Goal: Task Accomplishment & Management: Complete application form

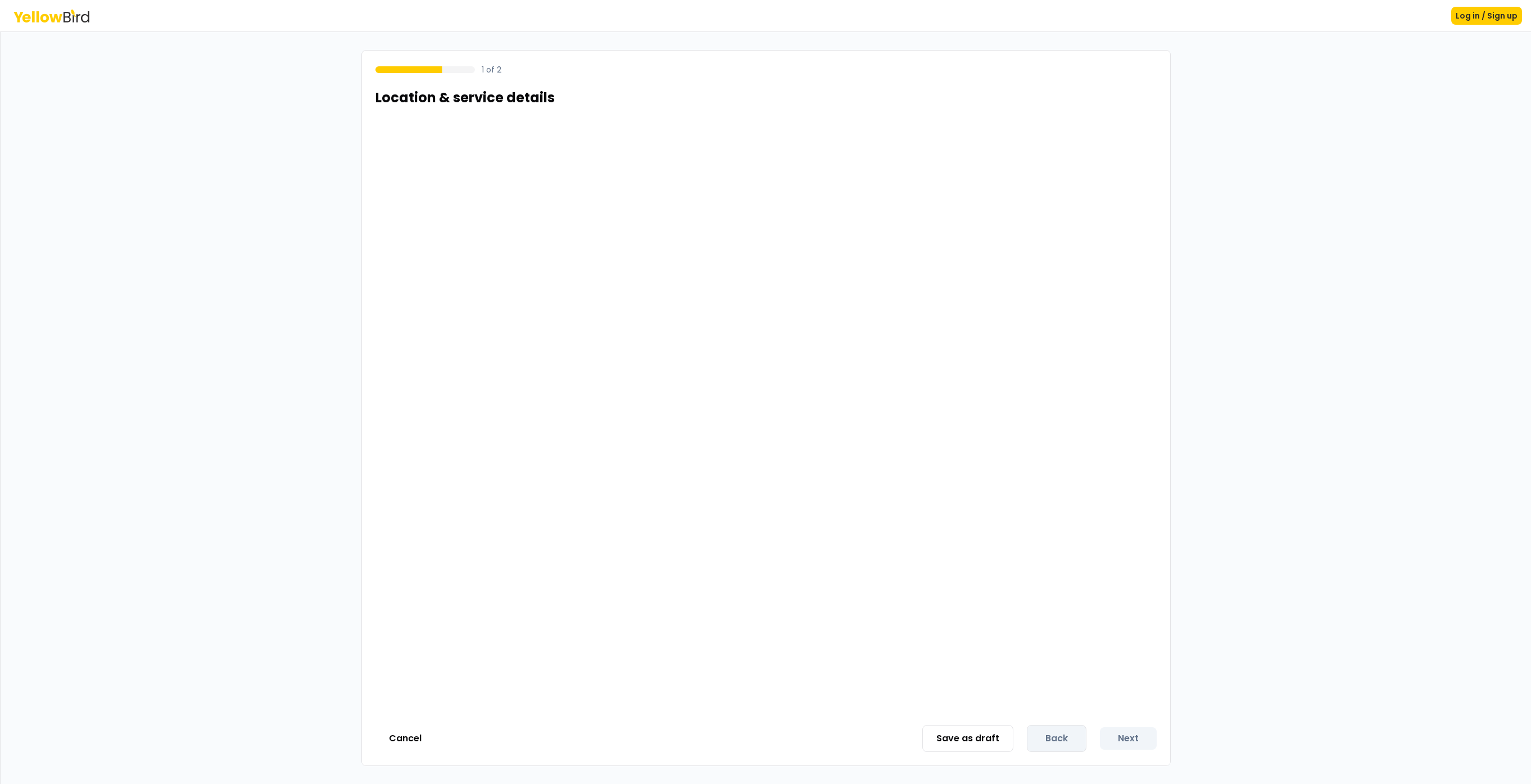
click at [444, 104] on h1 "Location & service details" at bounding box center [465, 98] width 179 height 18
drag, startPoint x: 559, startPoint y: 179, endPoint x: 379, endPoint y: 119, distance: 189.7
click at [558, 178] on div at bounding box center [766, 416] width 808 height 591
click at [407, 739] on button "Cancel" at bounding box center [405, 738] width 60 height 23
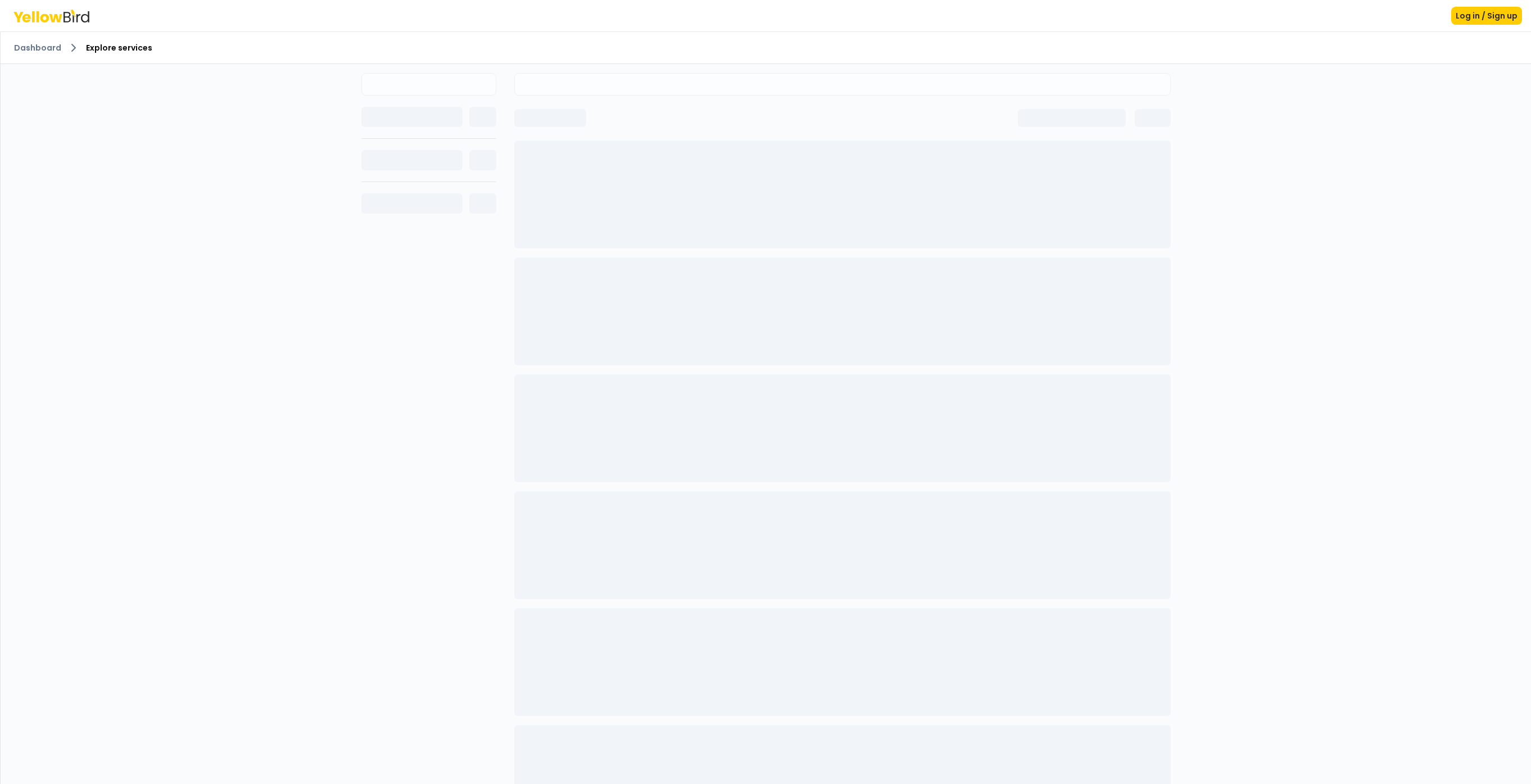
click at [113, 52] on span "Explore services" at bounding box center [119, 47] width 66 height 11
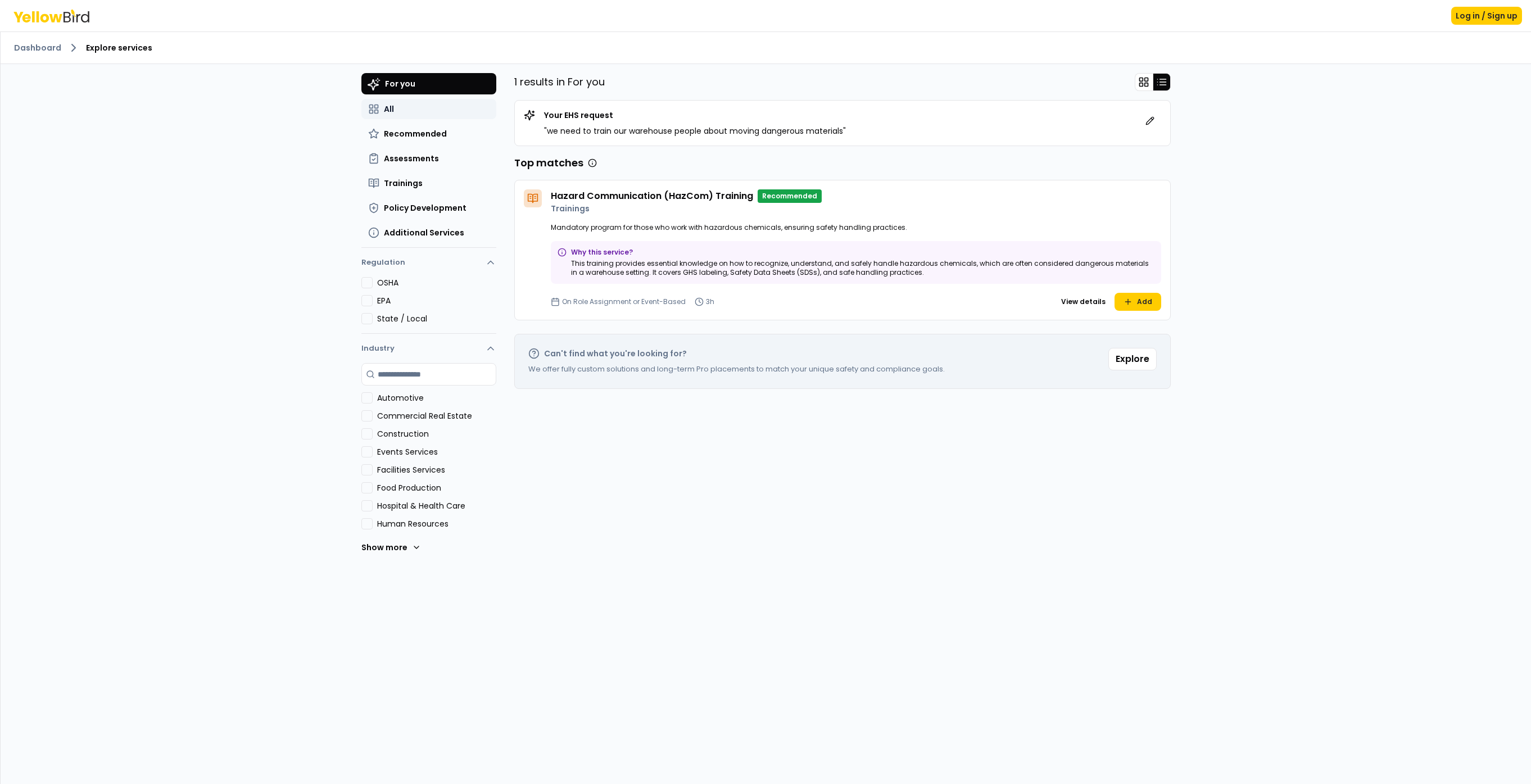
click at [406, 103] on button "All" at bounding box center [428, 109] width 135 height 20
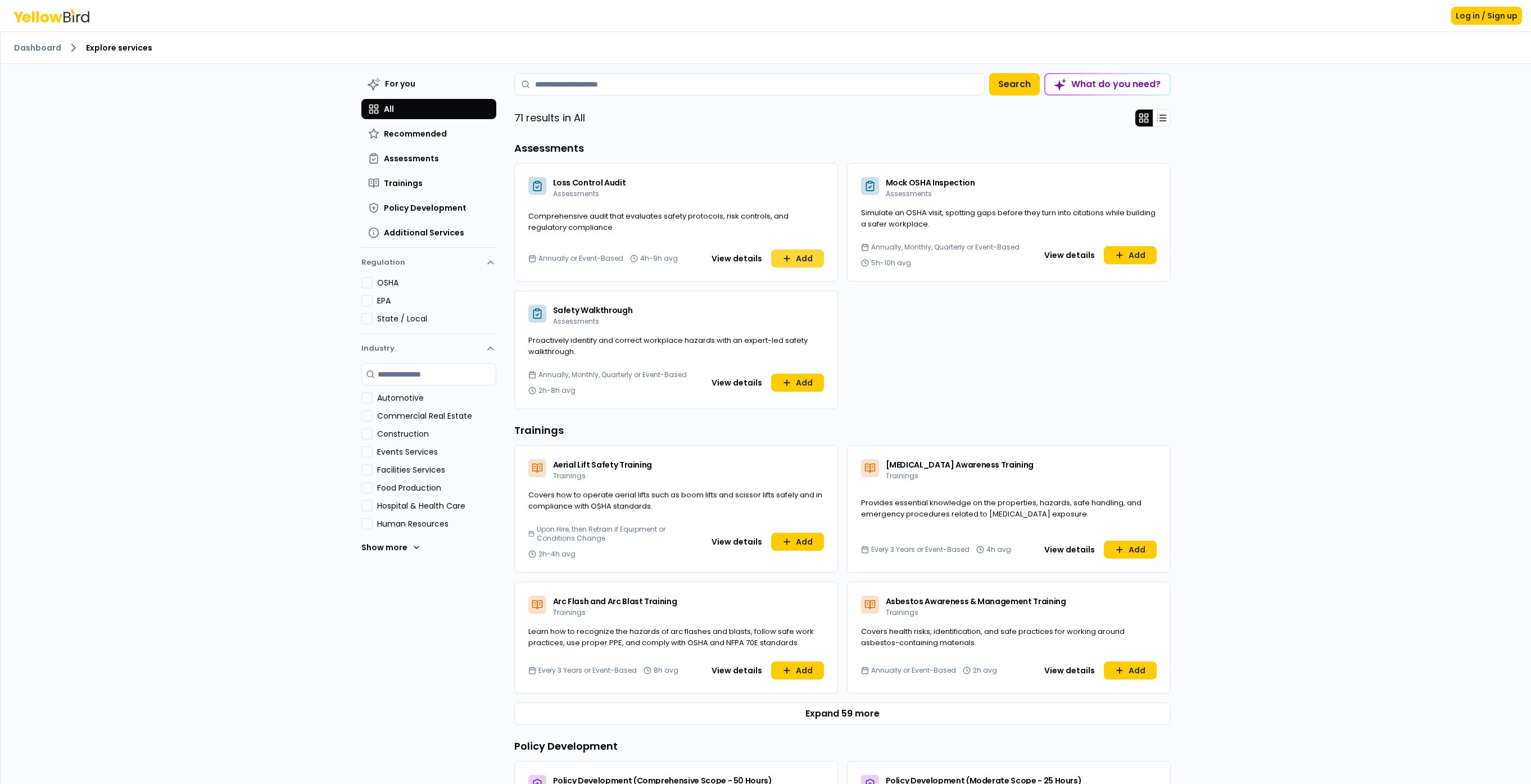
click at [804, 257] on button "Add" at bounding box center [798, 258] width 53 height 18
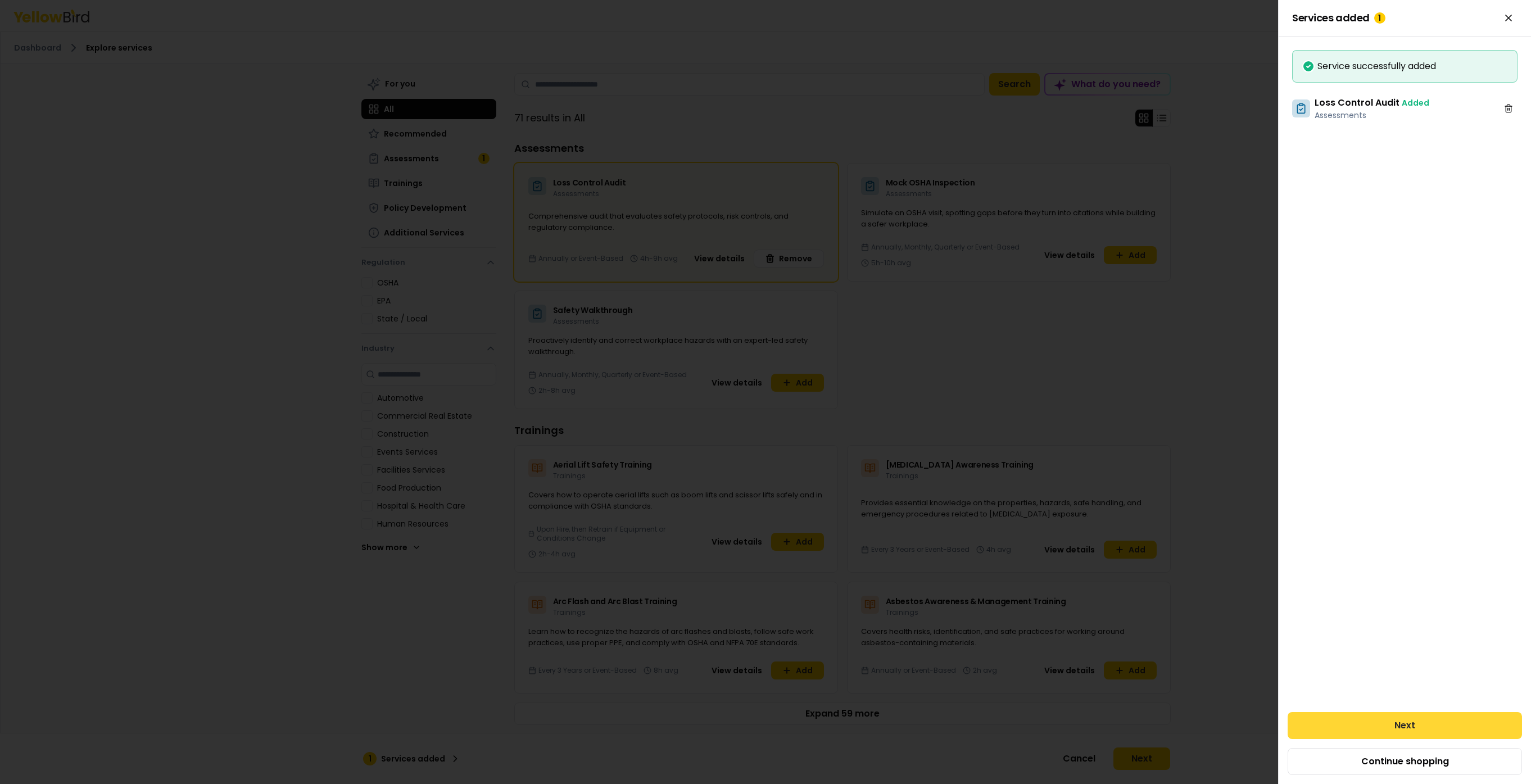
click at [1421, 726] on button "Next" at bounding box center [1405, 725] width 234 height 27
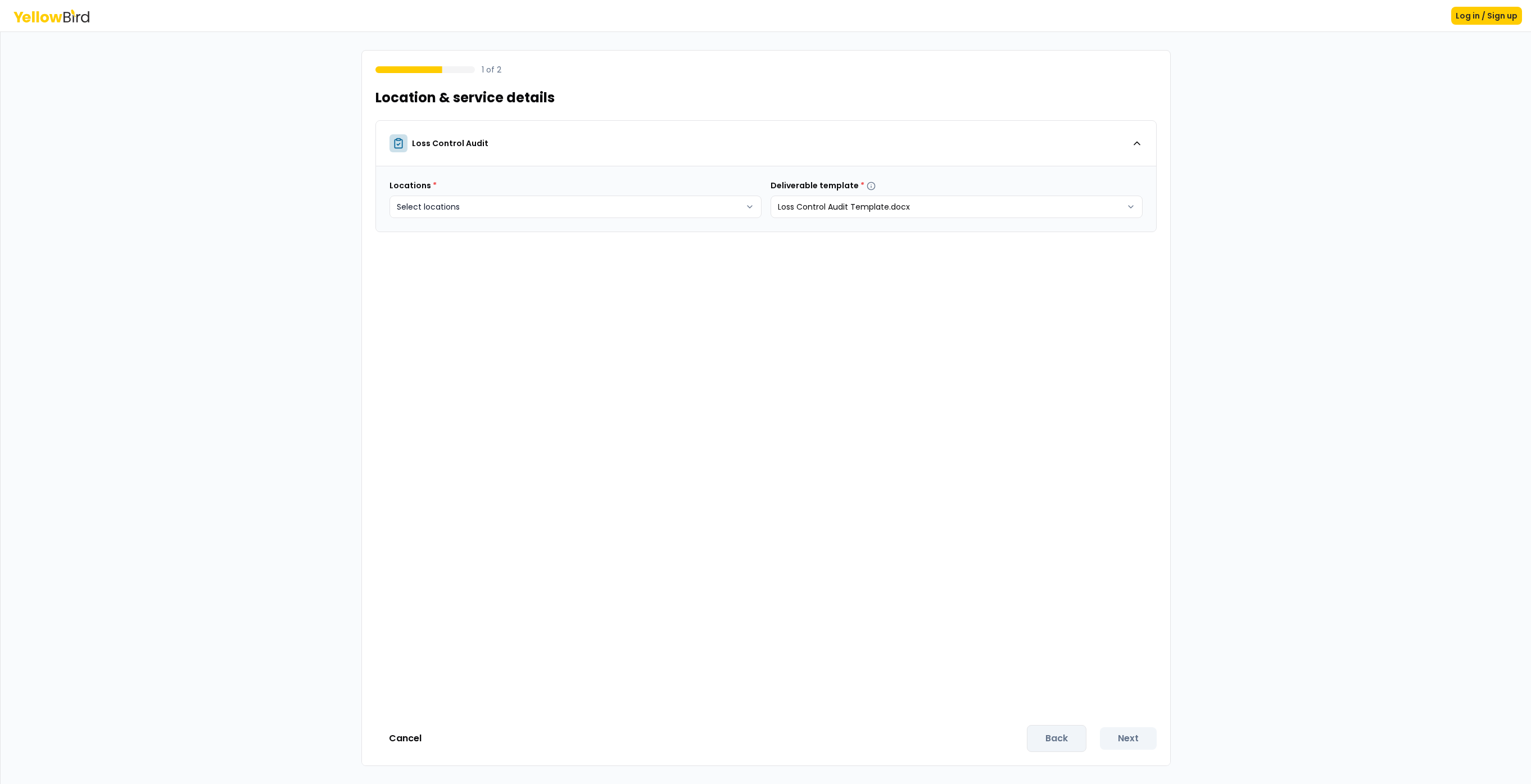
click at [486, 212] on body "Log in / Sign up 1 of 2 Location & service details Loss Control Audit Locations…" at bounding box center [765, 392] width 1531 height 784
click at [520, 272] on button "Add remote job" at bounding box center [529, 270] width 88 height 18
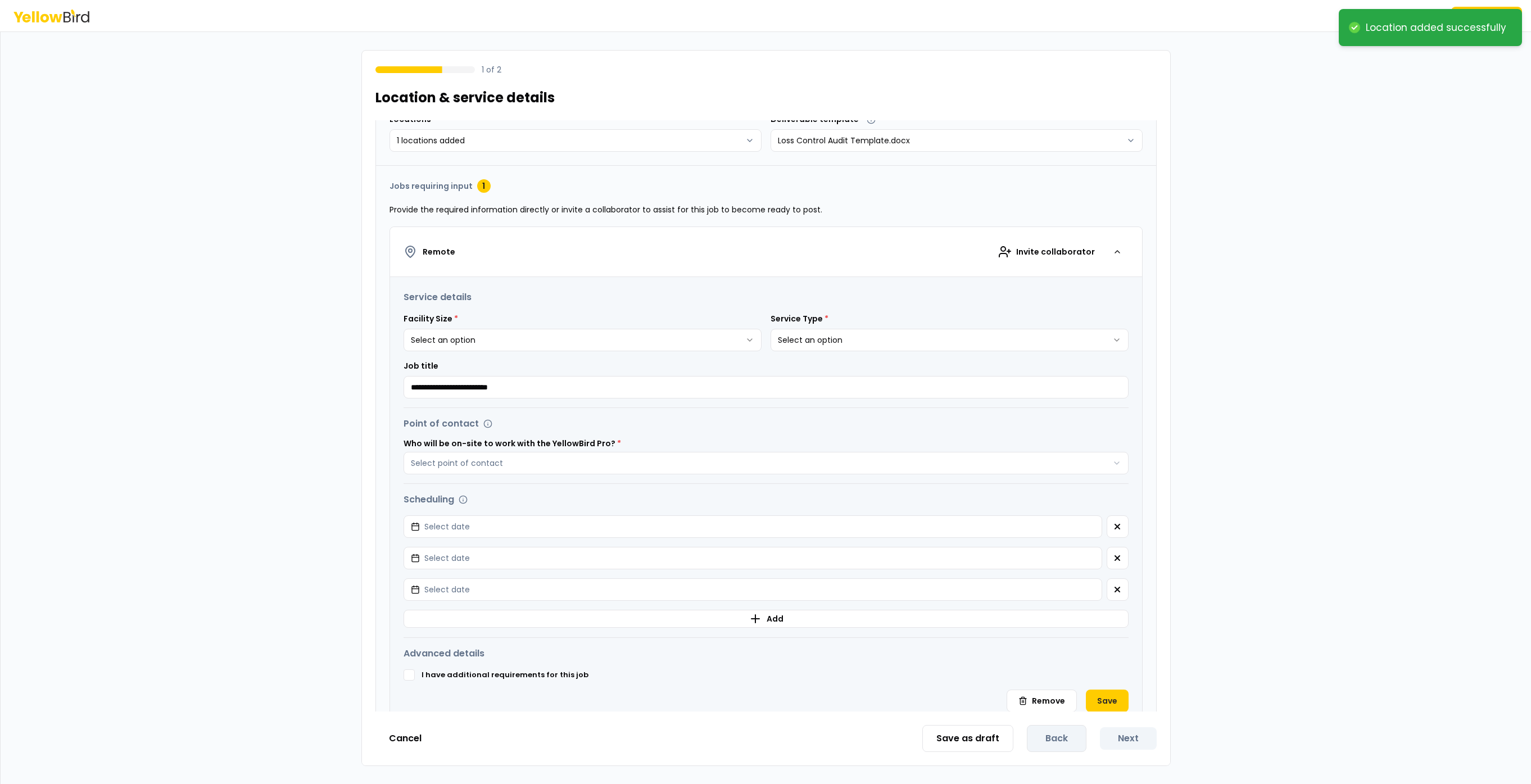
scroll to position [65, 0]
click at [1046, 253] on span "Invite collaborator" at bounding box center [1055, 252] width 78 height 11
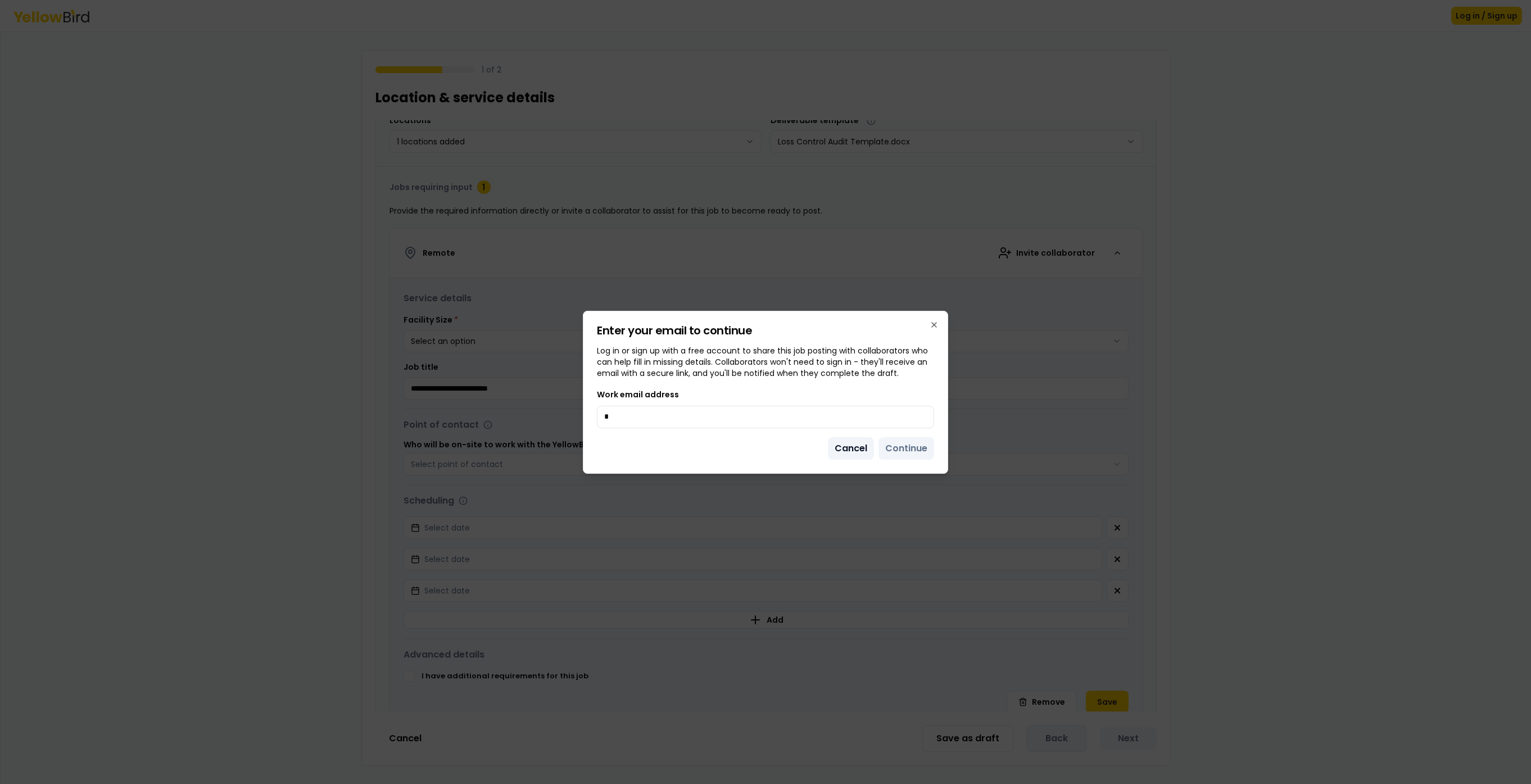
type input "*"
click at [854, 454] on button "Cancel" at bounding box center [851, 448] width 46 height 23
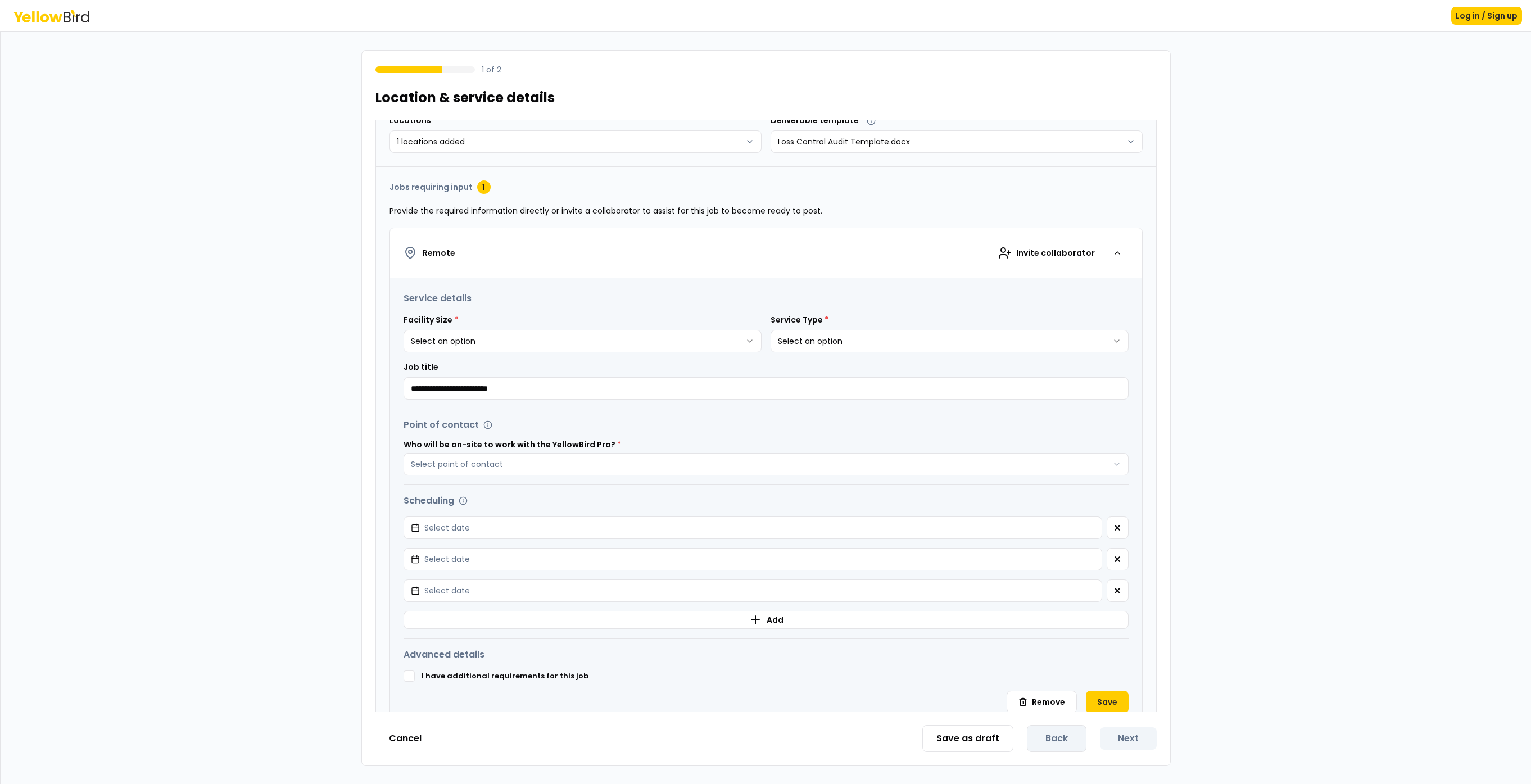
scroll to position [66, 0]
